Goal: Task Accomplishment & Management: Use online tool/utility

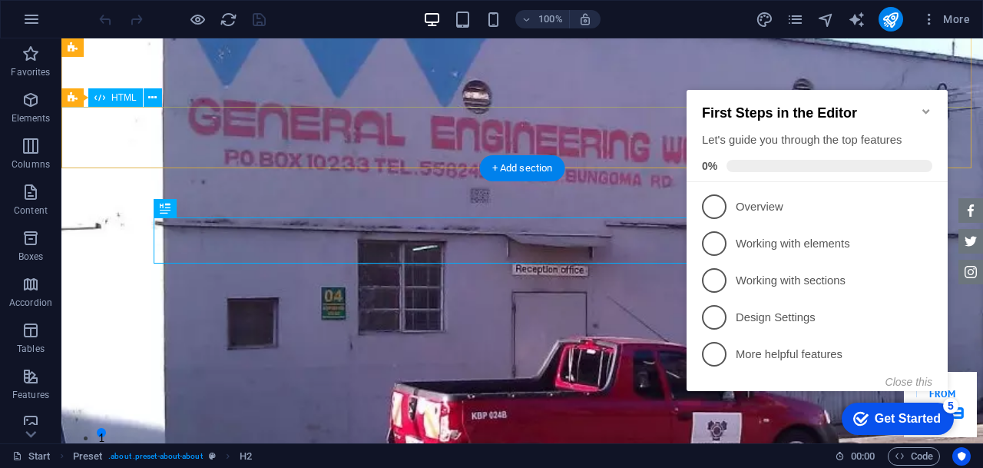
scroll to position [275, 0]
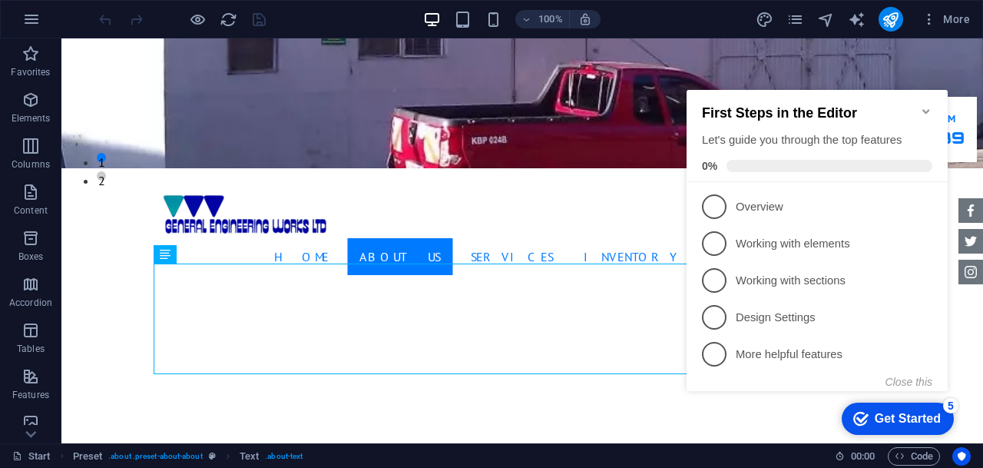
click at [926, 105] on icon "Minimize checklist" at bounding box center [926, 111] width 12 height 12
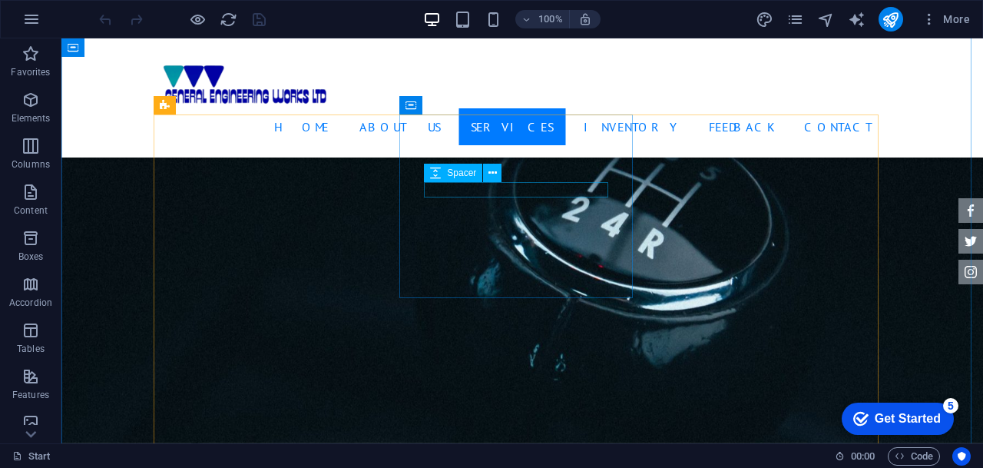
scroll to position [1459, 0]
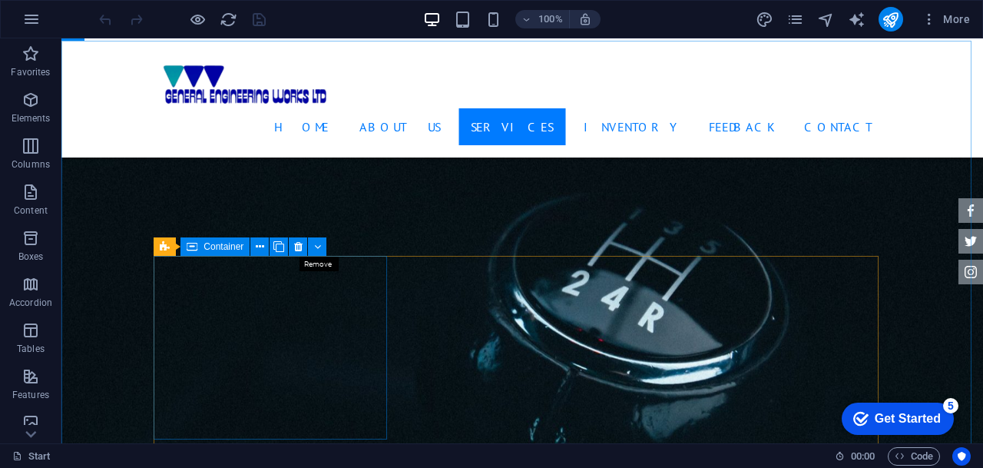
click at [303, 248] on button at bounding box center [298, 246] width 18 height 18
click at [300, 251] on icon at bounding box center [298, 247] width 8 height 16
click at [296, 252] on icon at bounding box center [298, 247] width 8 height 16
click at [300, 248] on icon at bounding box center [298, 247] width 8 height 16
click at [303, 249] on button at bounding box center [298, 246] width 18 height 18
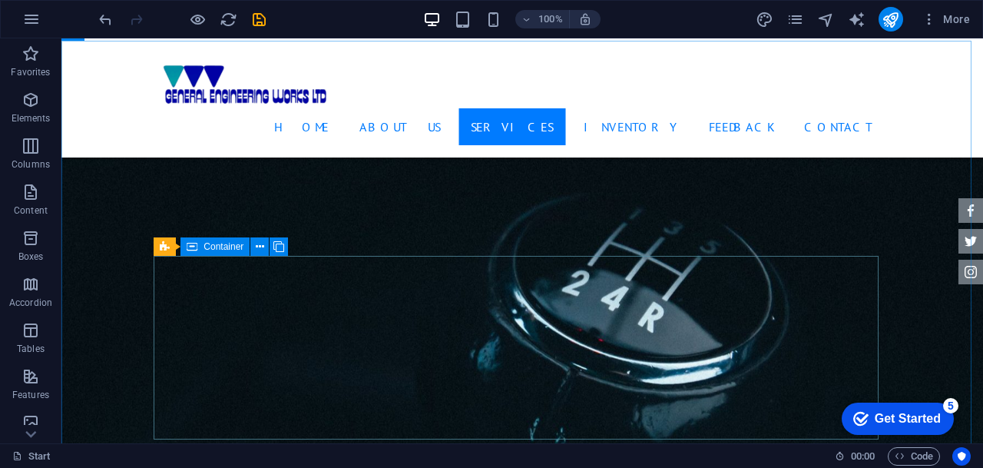
click at [260, 245] on icon at bounding box center [260, 247] width 8 height 16
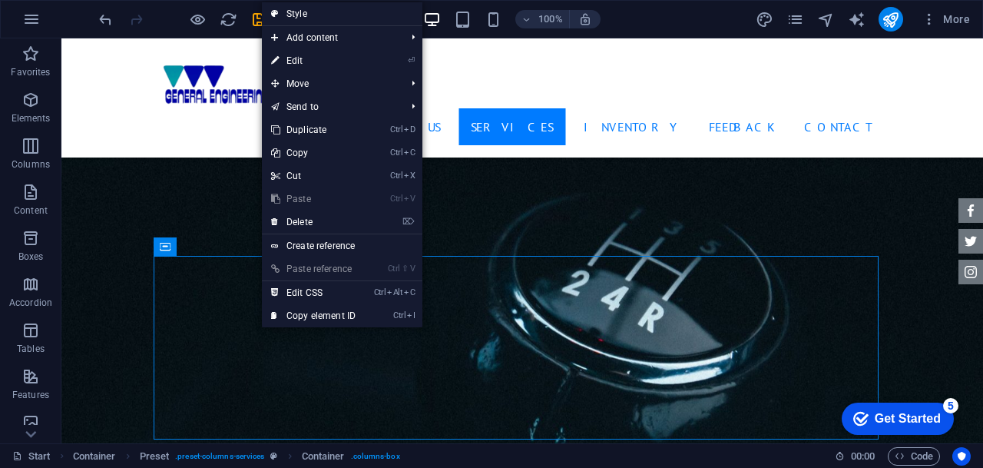
click at [306, 220] on link "⌦ Delete" at bounding box center [313, 221] width 103 height 23
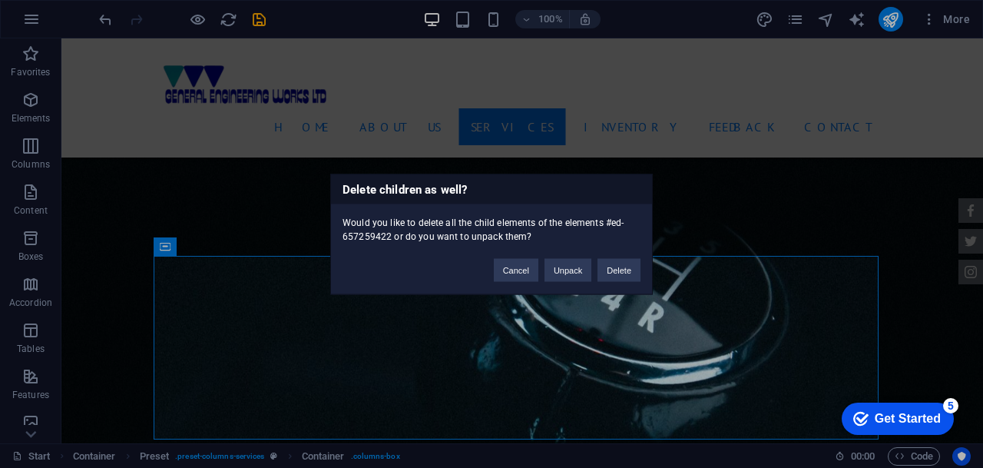
click at [621, 272] on button "Delete" at bounding box center [619, 269] width 43 height 23
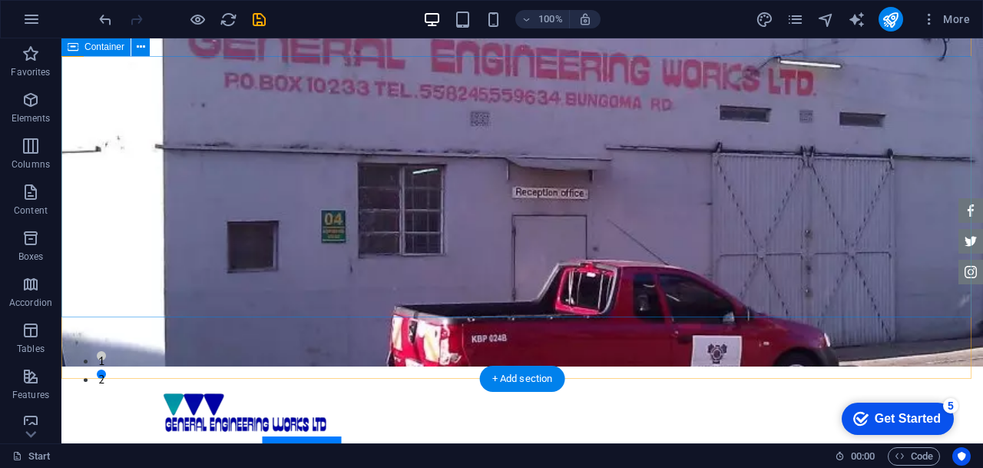
scroll to position [0, 0]
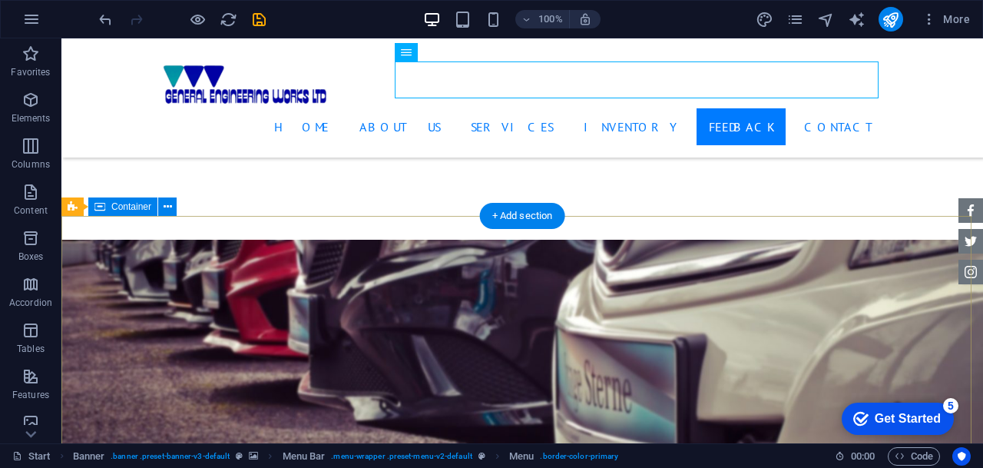
scroll to position [2882, 0]
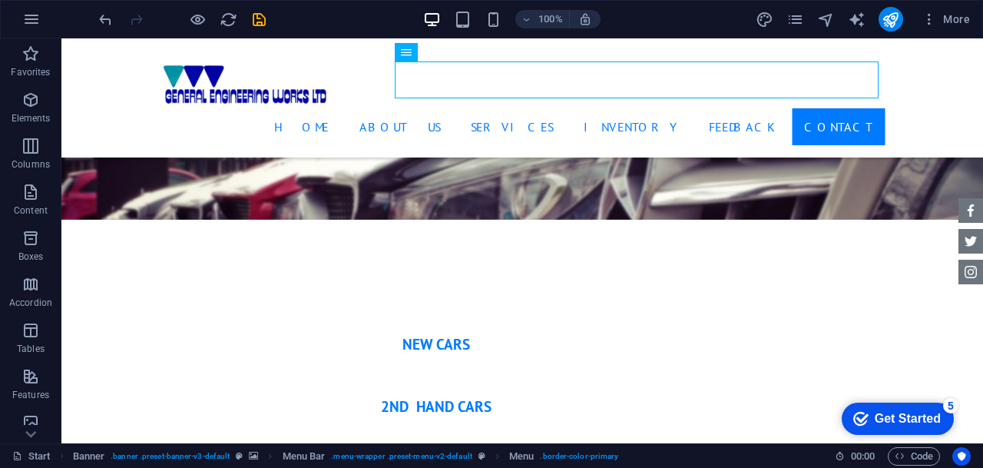
click at [18, 118] on p "Elements" at bounding box center [31, 118] width 39 height 12
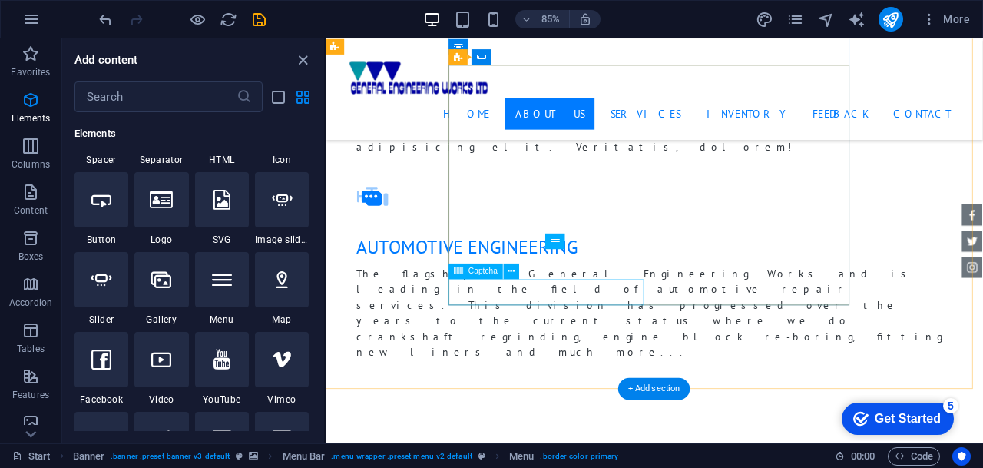
scroll to position [1116, 0]
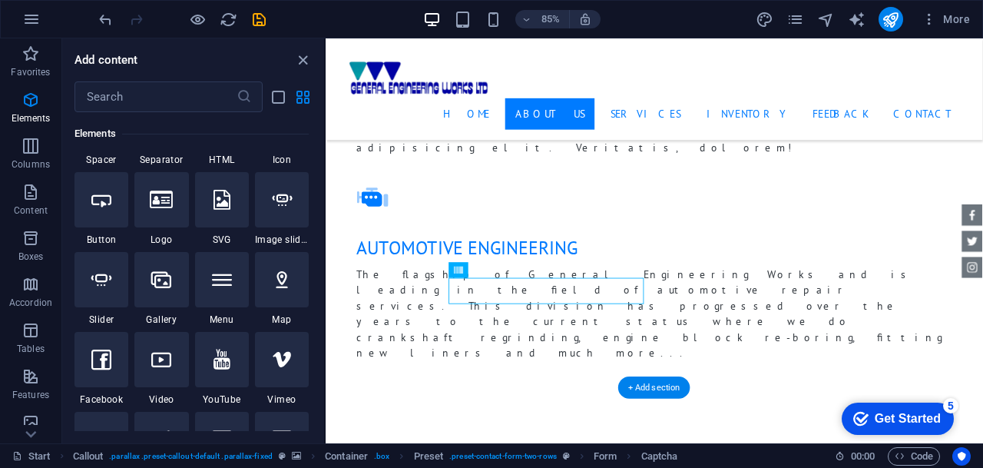
scroll to position [1423, 0]
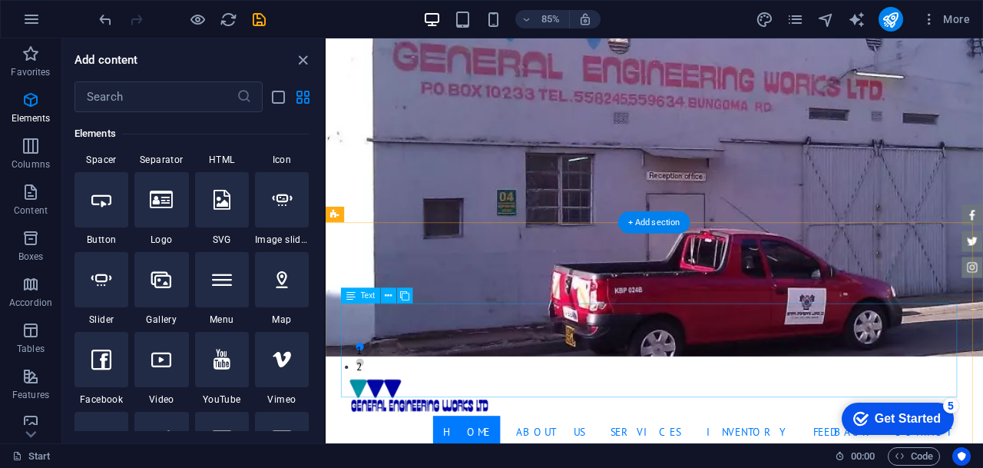
scroll to position [0, 0]
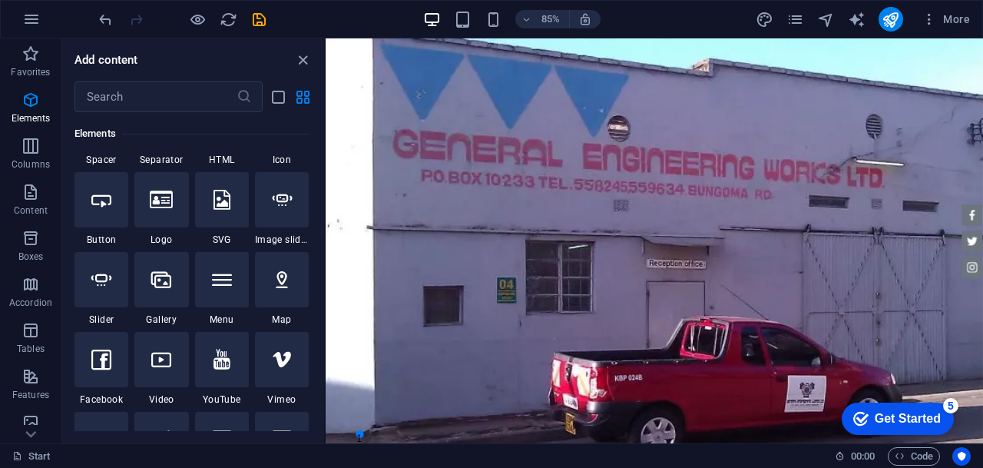
click at [854, 415] on icon "checkmark" at bounding box center [860, 418] width 15 height 15
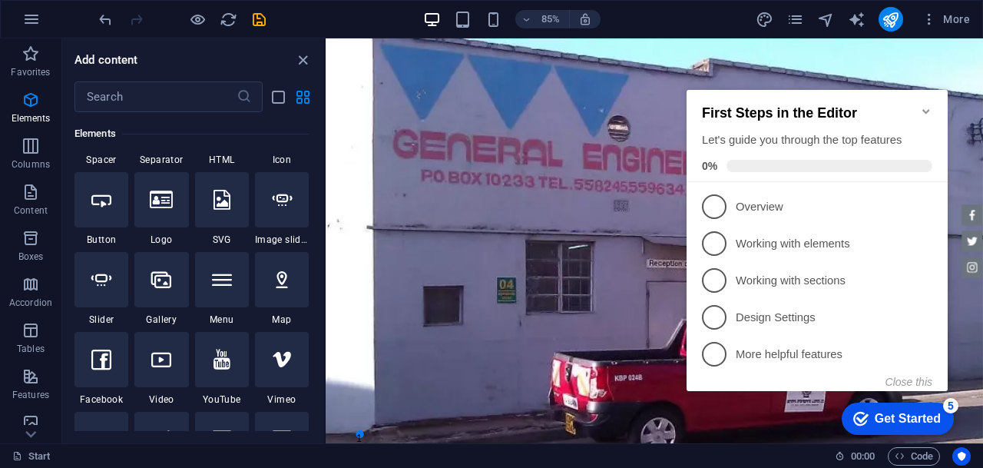
click at [720, 195] on span "1" at bounding box center [714, 206] width 25 height 25
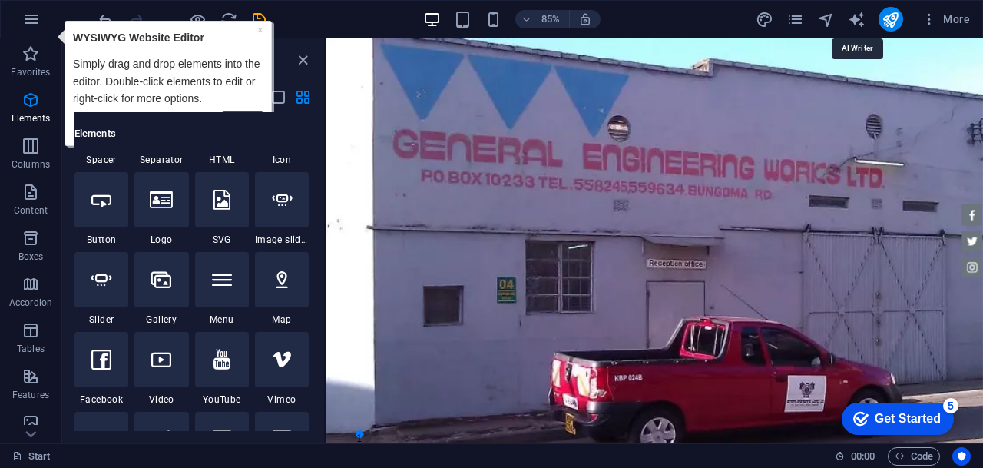
click at [863, 18] on icon "text_generator" at bounding box center [857, 20] width 18 height 18
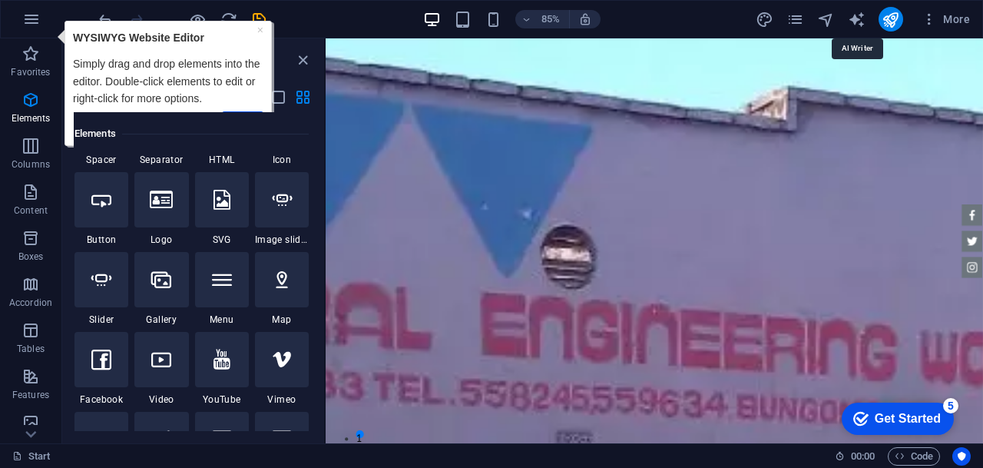
select select "English"
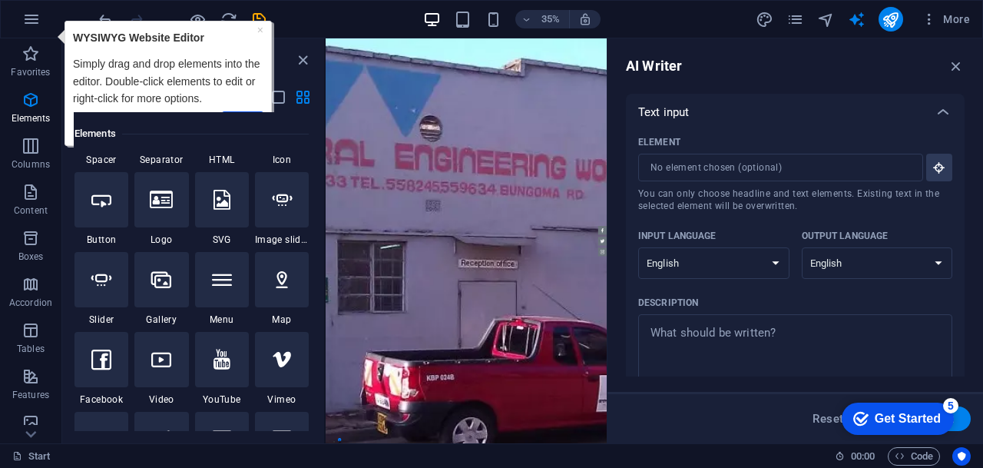
click at [728, 109] on div "Text input" at bounding box center [781, 111] width 286 height 15
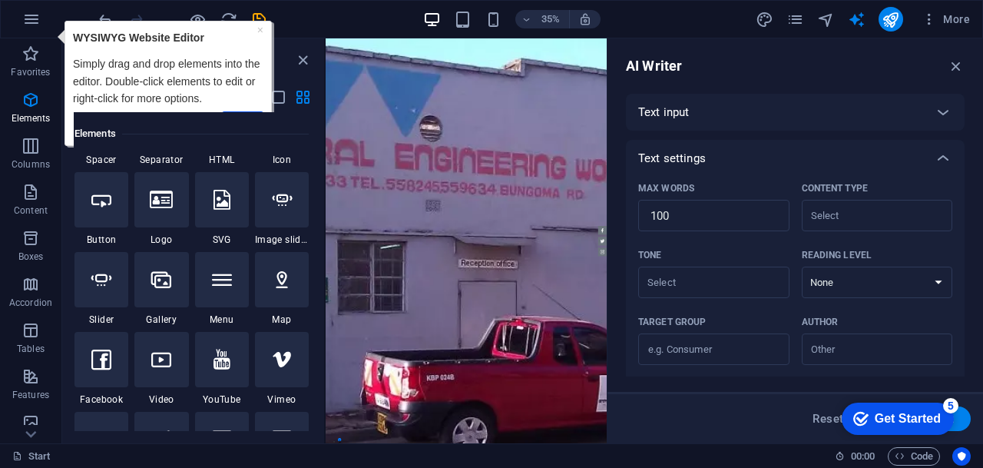
click at [727, 107] on div "Text input" at bounding box center [781, 111] width 286 height 15
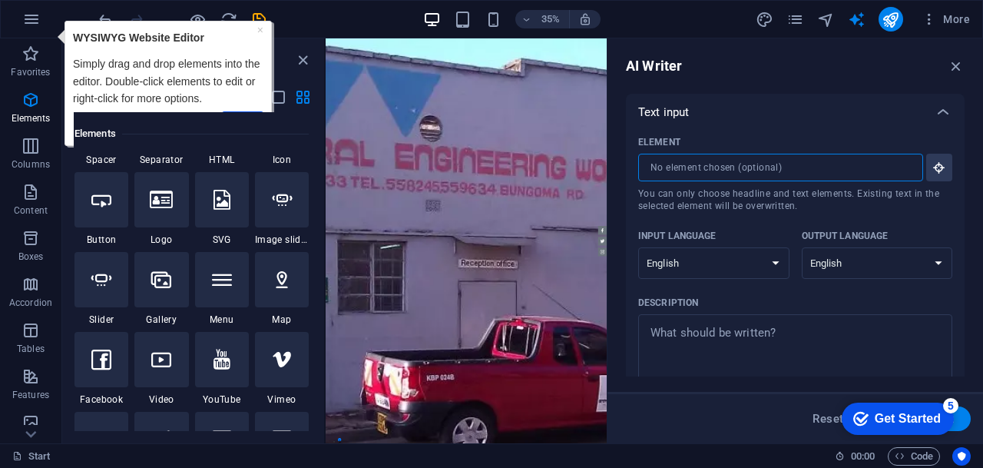
click at [745, 161] on input "Element ​ You can only choose headline and text elements. Existing text in the …" at bounding box center [775, 168] width 274 height 28
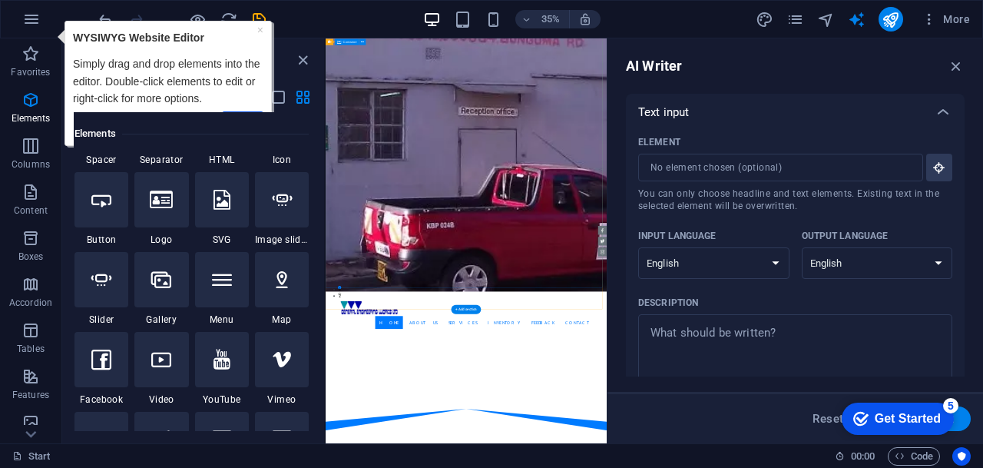
scroll to position [538, 0]
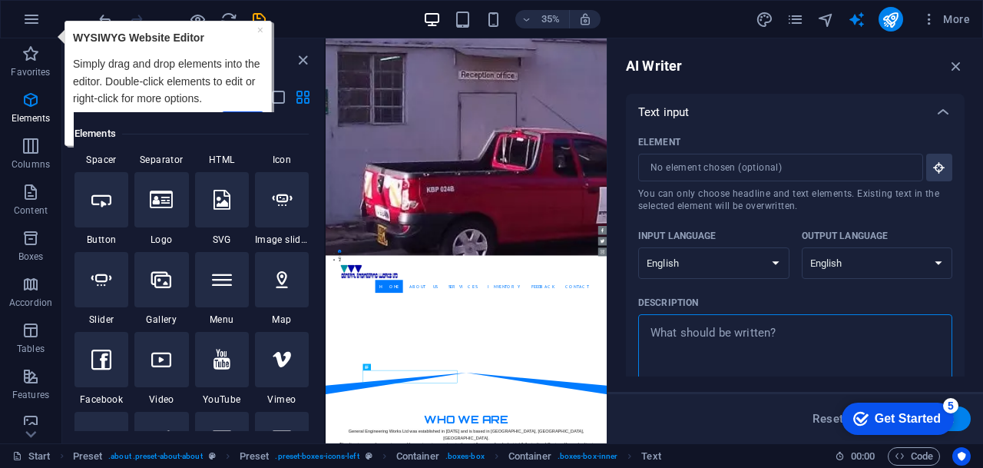
click at [746, 336] on textarea "Description x ​" at bounding box center [795, 347] width 299 height 50
type textarea "x"
drag, startPoint x: 955, startPoint y: 59, endPoint x: 740, endPoint y: 24, distance: 217.9
click at [955, 59] on icon "button" at bounding box center [956, 66] width 17 height 17
